Goal: Check status: Check status

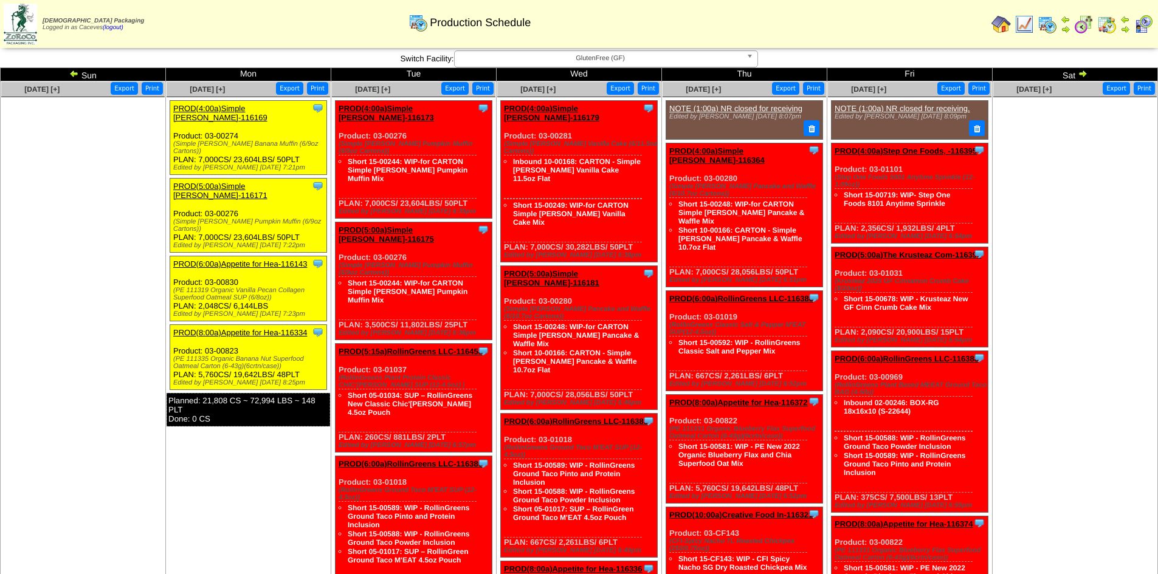
click at [72, 75] on img at bounding box center [74, 74] width 10 height 10
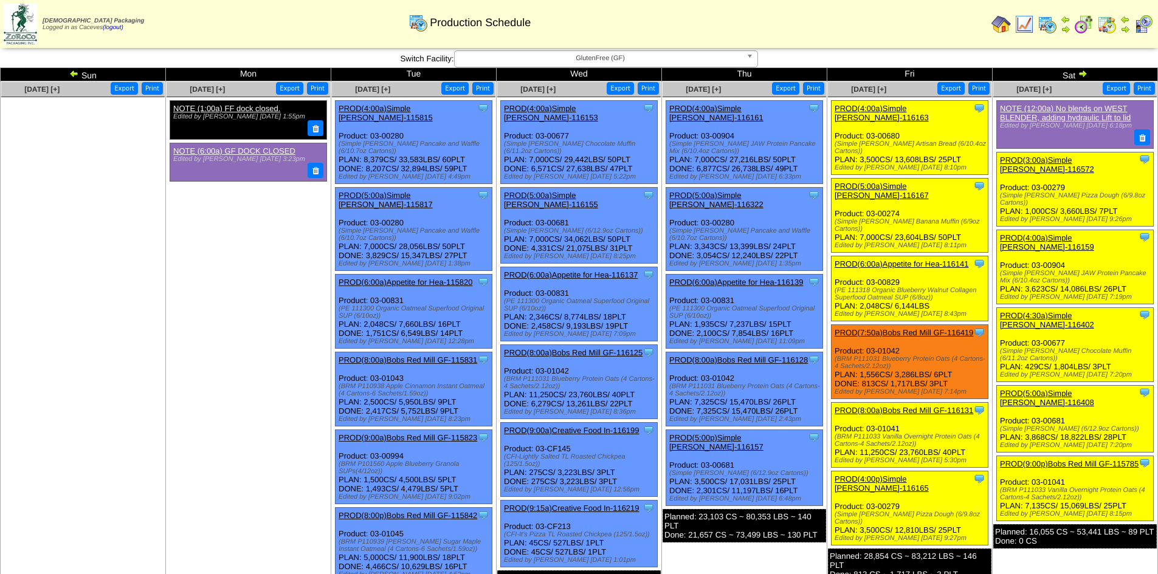
click at [918, 182] on link "PROD(5:00a)Simple Mills-116167" at bounding box center [882, 191] width 94 height 18
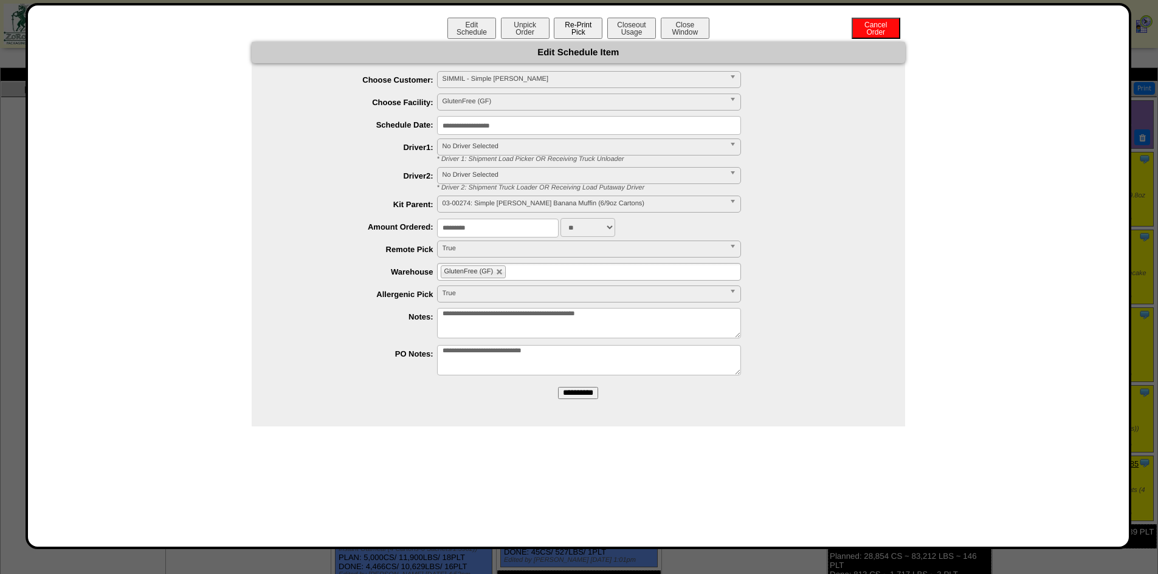
click at [576, 35] on button "Re-Print Pick" at bounding box center [578, 28] width 49 height 21
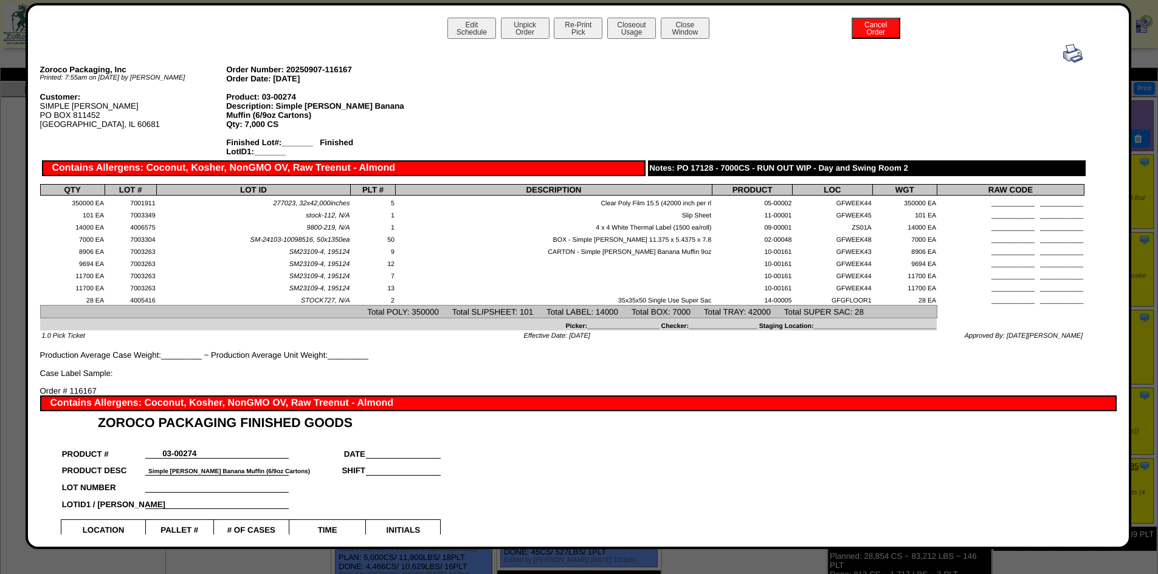
click at [1063, 58] on img at bounding box center [1072, 53] width 19 height 19
